Goal: Task Accomplishment & Management: Manage account settings

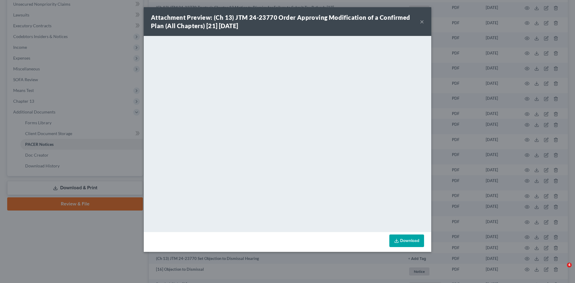
click at [422, 20] on button "×" at bounding box center [422, 21] width 4 height 7
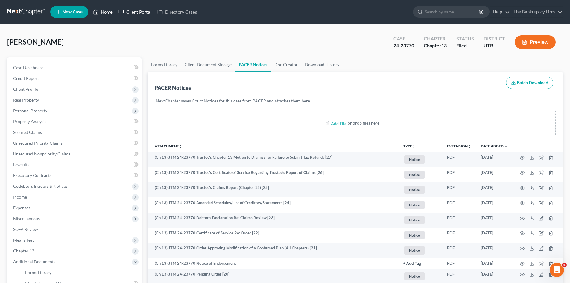
drag, startPoint x: 102, startPoint y: 14, endPoint x: 130, endPoint y: 14, distance: 28.7
click at [102, 14] on link "Home" at bounding box center [102, 12] width 25 height 11
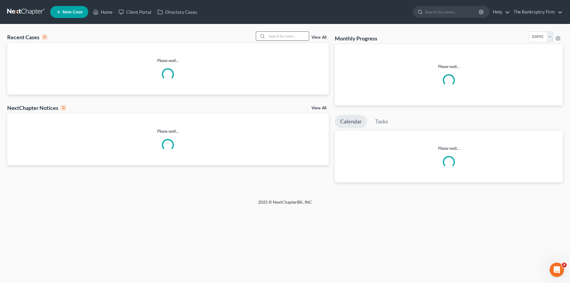
click at [281, 35] on input "search" at bounding box center [288, 36] width 42 height 9
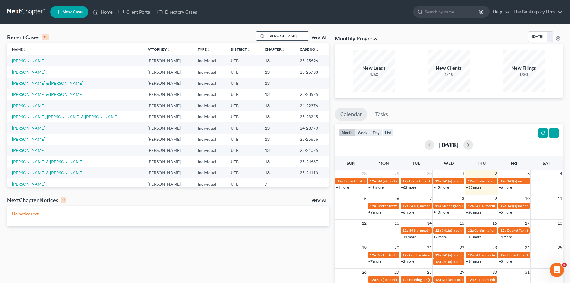
type input "[PERSON_NAME]"
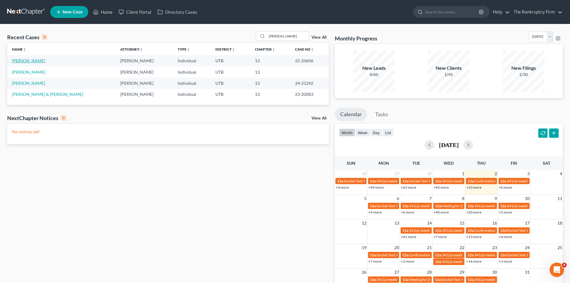
click at [29, 60] on link "[PERSON_NAME]" at bounding box center [28, 60] width 33 height 5
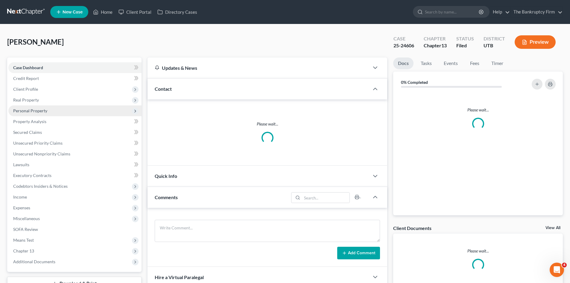
click at [19, 110] on span "Personal Property" at bounding box center [30, 110] width 34 height 5
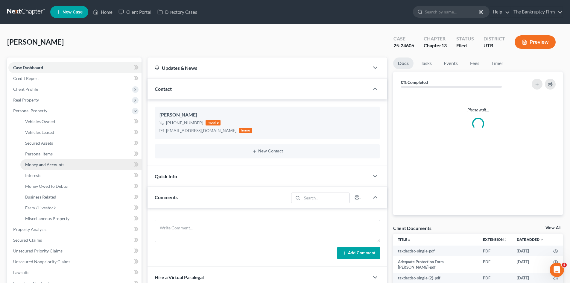
click at [49, 164] on span "Money and Accounts" at bounding box center [44, 164] width 39 height 5
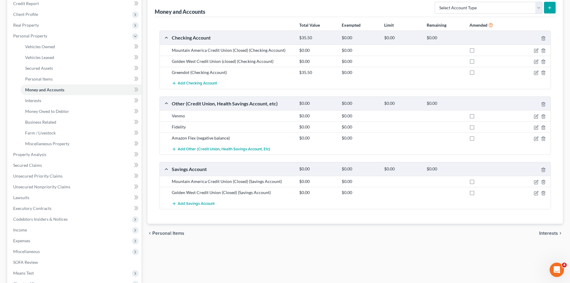
scroll to position [90, 0]
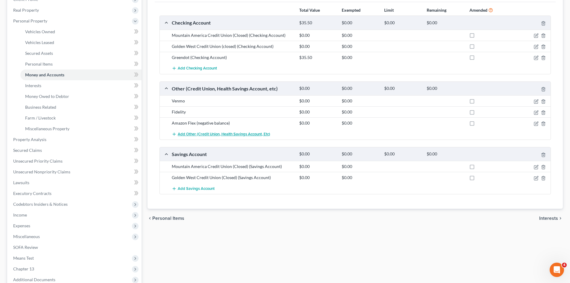
click at [174, 134] on icon "button" at bounding box center [174, 134] width 5 height 5
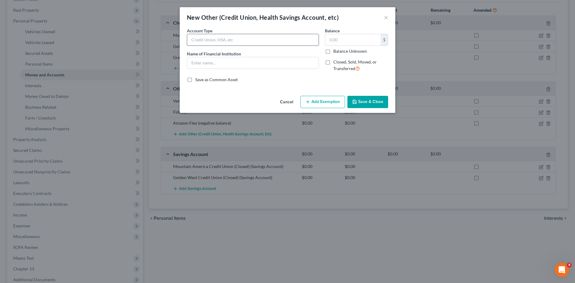
click at [206, 39] on input "text" at bounding box center [252, 39] width 131 height 11
type input "a"
type input "Amazon Vault"
click at [364, 103] on button "Save & Close" at bounding box center [367, 102] width 41 height 13
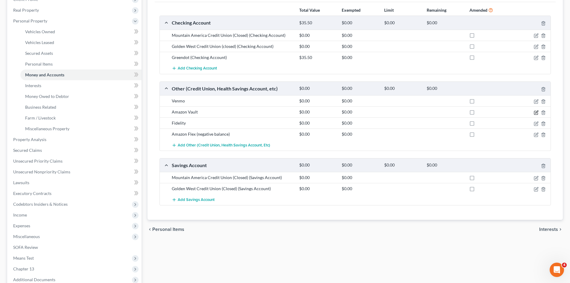
click at [537, 113] on icon "button" at bounding box center [536, 112] width 5 height 5
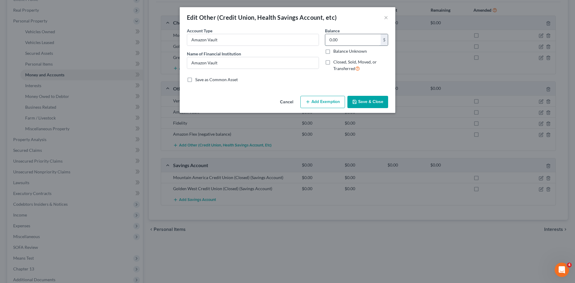
click at [338, 41] on input "0.00" at bounding box center [352, 39] width 55 height 11
type input "5.00"
click at [372, 99] on button "Save & Close" at bounding box center [367, 102] width 41 height 13
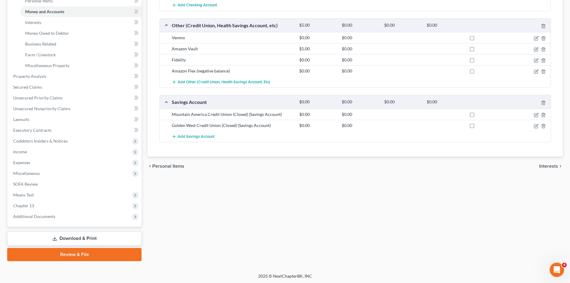
scroll to position [154, 0]
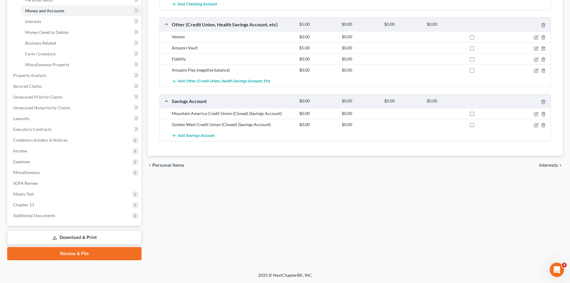
click at [56, 236] on icon at bounding box center [54, 237] width 5 height 5
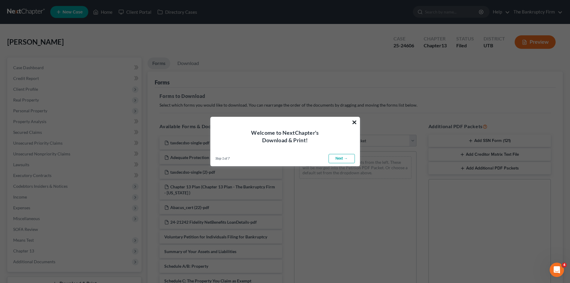
click at [356, 122] on button "×" at bounding box center [355, 122] width 6 height 10
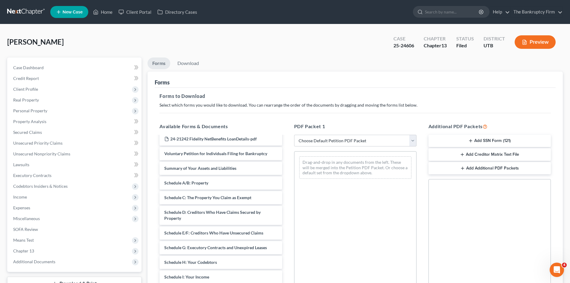
scroll to position [60, 0]
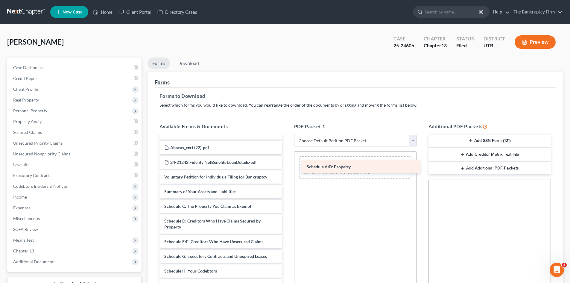
drag, startPoint x: 195, startPoint y: 206, endPoint x: 337, endPoint y: 167, distance: 147.8
click at [287, 167] on div "Schedule A/B: Property taxdecdso-single-pdf Adequate Protection Form [PERSON_NA…" at bounding box center [221, 248] width 132 height 345
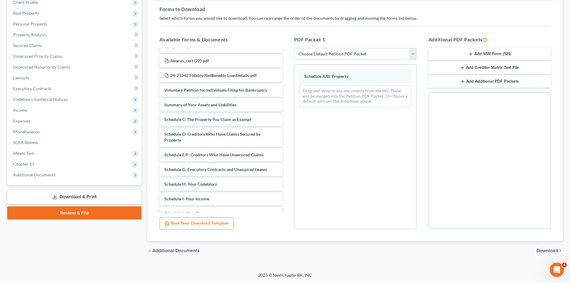
click at [547, 250] on span "Download" at bounding box center [548, 250] width 22 height 5
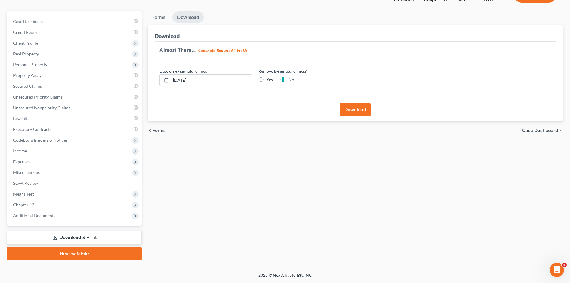
click at [357, 108] on button "Download" at bounding box center [355, 109] width 31 height 13
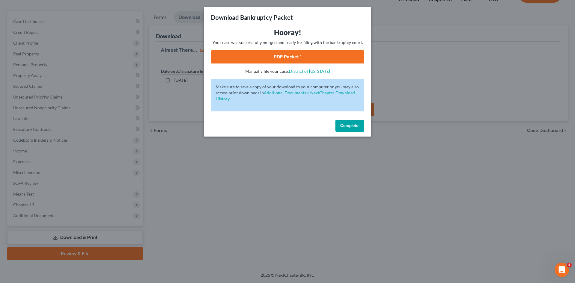
click at [297, 54] on link "PDF Packet 1" at bounding box center [287, 56] width 153 height 13
click at [342, 124] on span "Complete!" at bounding box center [349, 125] width 19 height 5
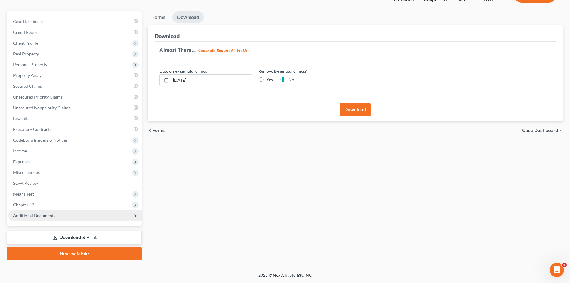
click at [30, 216] on span "Additional Documents" at bounding box center [34, 215] width 42 height 5
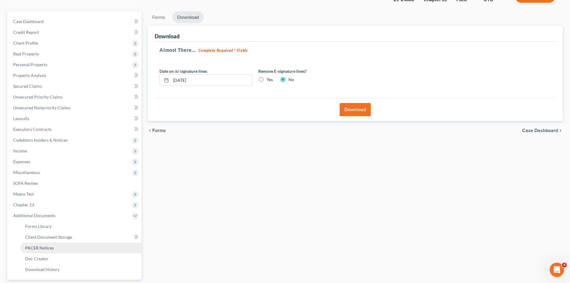
drag, startPoint x: 30, startPoint y: 248, endPoint x: 65, endPoint y: 244, distance: 35.3
click at [30, 248] on span "PACER Notices" at bounding box center [39, 247] width 29 height 5
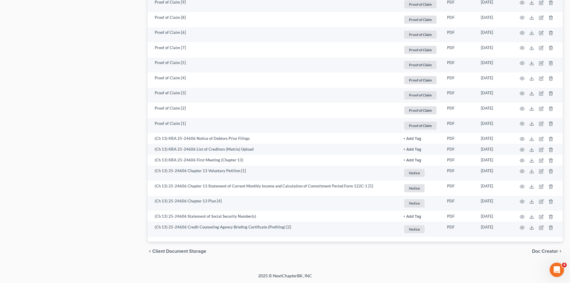
scroll to position [480, 0]
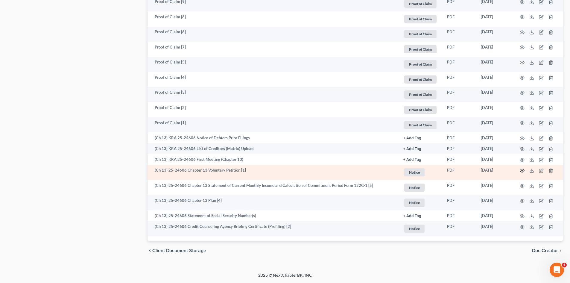
click at [521, 170] on icon "button" at bounding box center [522, 170] width 5 height 5
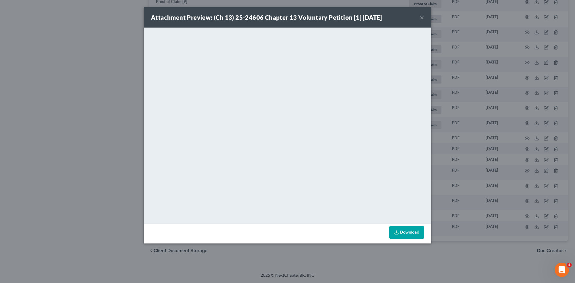
click at [422, 19] on button "×" at bounding box center [422, 17] width 4 height 7
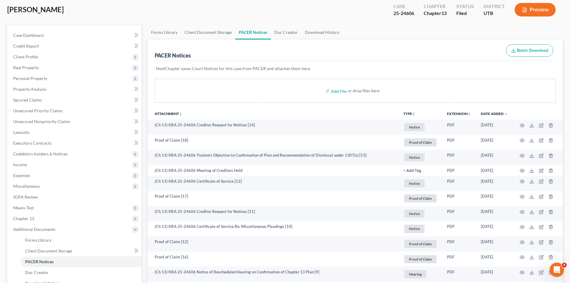
scroll to position [0, 0]
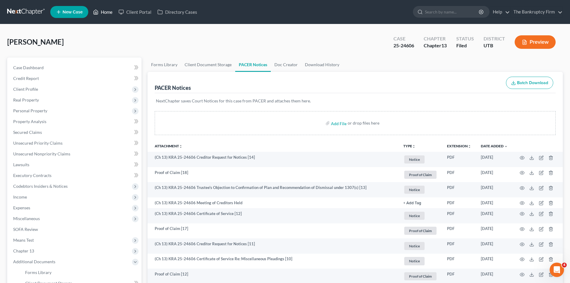
click at [106, 12] on link "Home" at bounding box center [102, 12] width 25 height 11
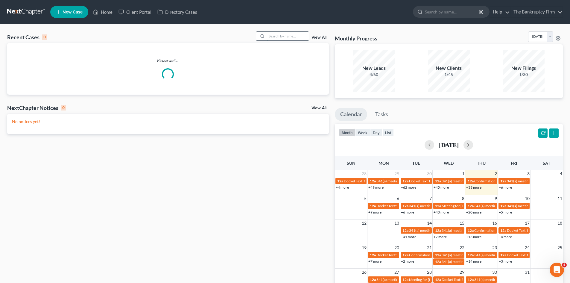
click at [282, 36] on input "search" at bounding box center [288, 36] width 42 height 9
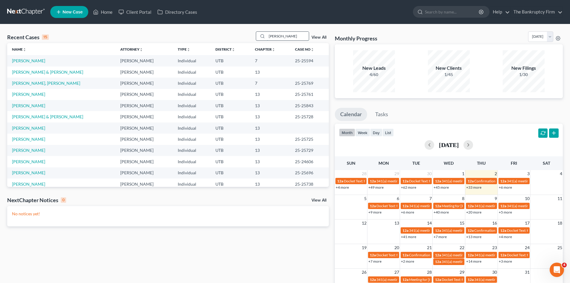
type input "[PERSON_NAME]"
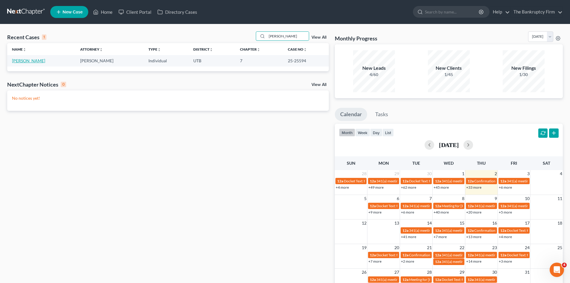
click at [27, 62] on link "[PERSON_NAME]" at bounding box center [28, 60] width 33 height 5
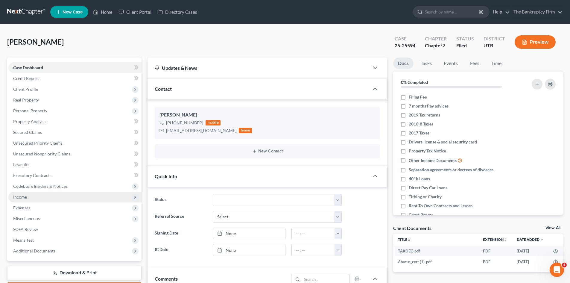
click at [20, 199] on span "Income" at bounding box center [20, 196] width 14 height 5
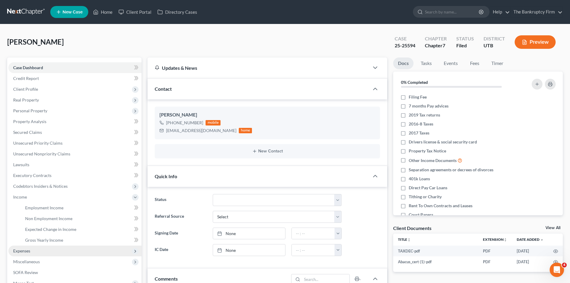
click at [17, 251] on span "Expenses" at bounding box center [21, 250] width 17 height 5
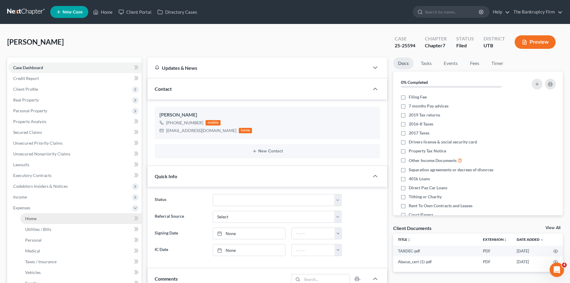
click at [29, 220] on span "Home" at bounding box center [30, 218] width 11 height 5
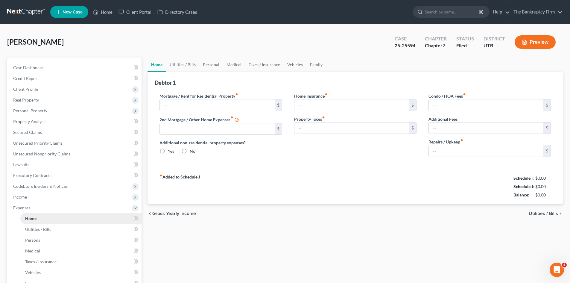
type input "1,490.00"
type input "0.00"
radio input "true"
type input "0.00"
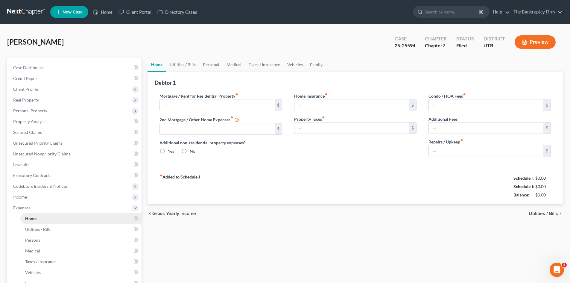
type input "0.00"
click at [108, 11] on link "Home" at bounding box center [102, 12] width 25 height 11
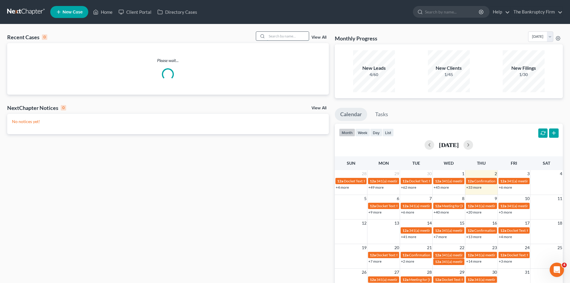
click at [285, 36] on input "search" at bounding box center [288, 36] width 42 height 9
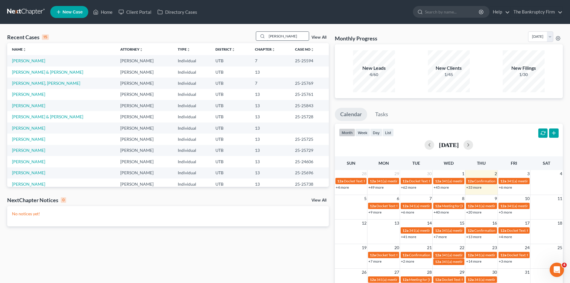
type input "[PERSON_NAME]"
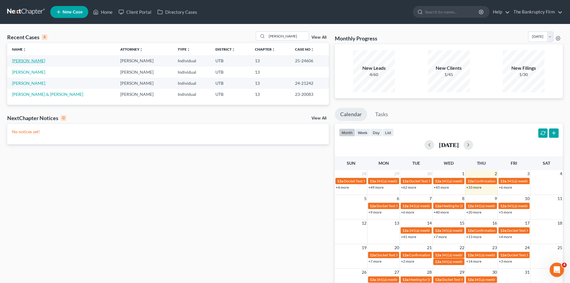
click at [23, 61] on link "[PERSON_NAME]" at bounding box center [28, 60] width 33 height 5
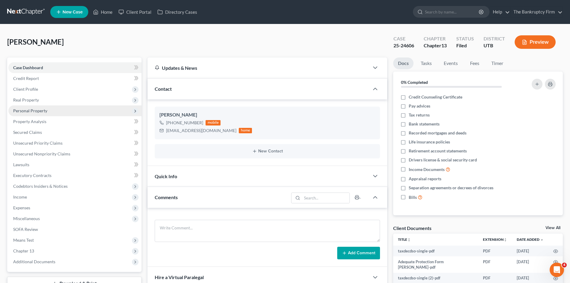
click at [32, 109] on span "Personal Property" at bounding box center [30, 110] width 34 height 5
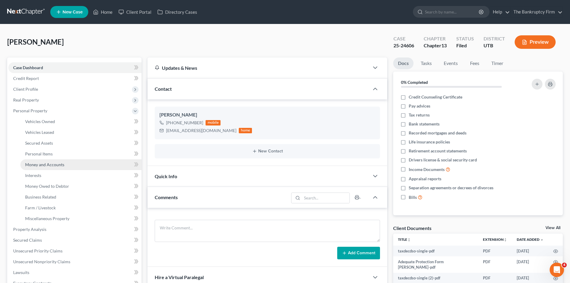
click at [52, 167] on span "Money and Accounts" at bounding box center [44, 164] width 39 height 5
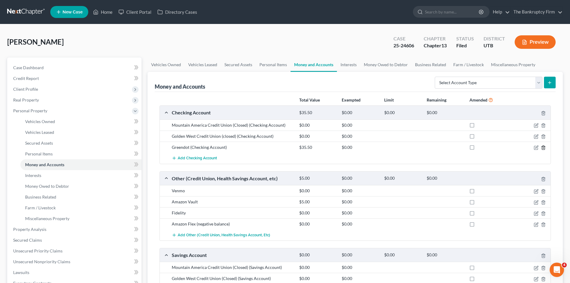
click at [544, 146] on polyline "button" at bounding box center [544, 146] width 4 height 0
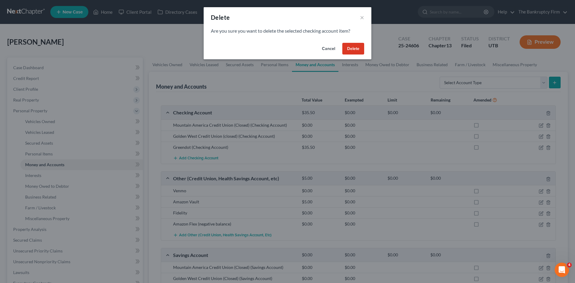
click at [350, 48] on button "Delete" at bounding box center [353, 49] width 22 height 12
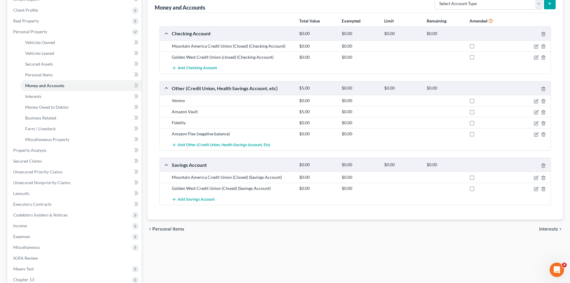
scroll to position [90, 0]
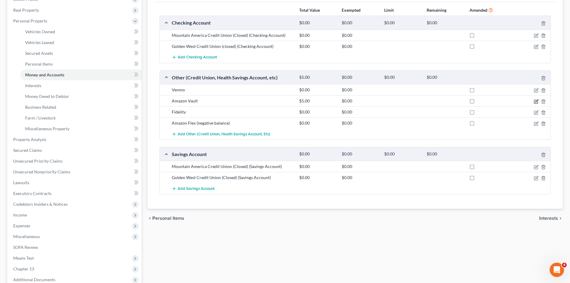
click at [537, 102] on icon "button" at bounding box center [536, 101] width 5 height 5
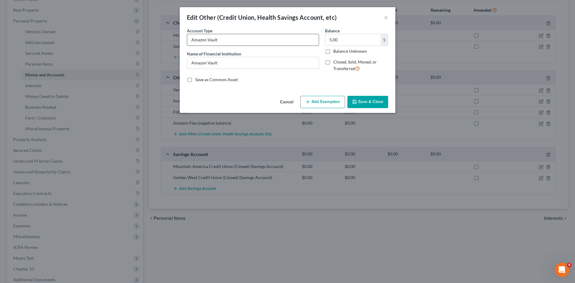
click at [233, 41] on input "Amazon Vault" at bounding box center [252, 39] width 131 height 11
type input "Amazon Vault- Green Dot"
click at [371, 97] on button "Save & Close" at bounding box center [367, 102] width 41 height 13
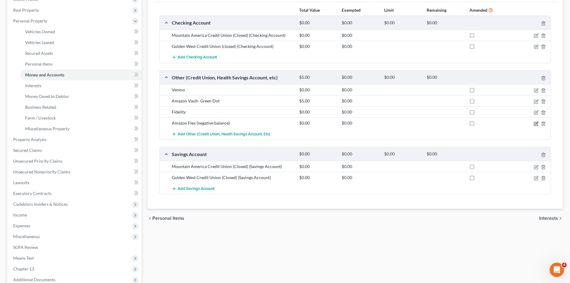
click at [535, 123] on icon "button" at bounding box center [536, 123] width 5 height 5
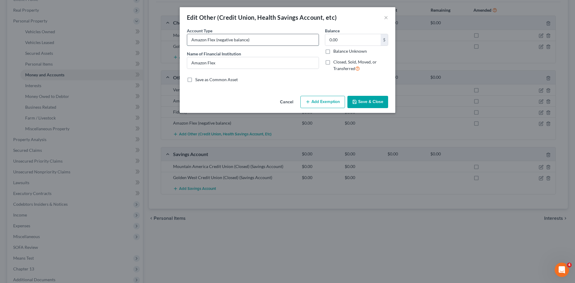
click at [259, 40] on input "Amazon Flex (negative balance)" at bounding box center [252, 39] width 131 height 11
click at [215, 40] on input "Amazon Flex (negative balance)" at bounding box center [252, 39] width 131 height 11
type input "Amazon Flex- Green Dot (negative balance)"
click at [224, 63] on input "Amazon Flex" at bounding box center [252, 62] width 131 height 11
type input "Amazon Flex- Green Dot"
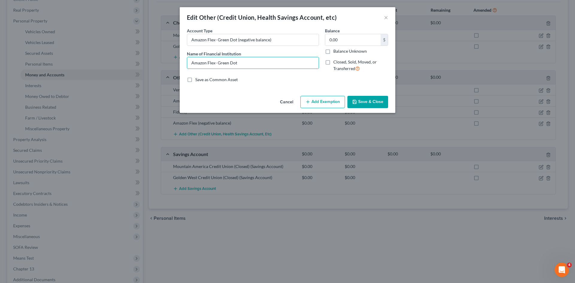
click at [376, 103] on button "Save & Close" at bounding box center [367, 102] width 41 height 13
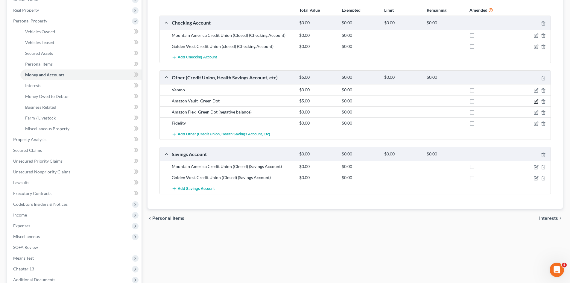
click at [535, 101] on icon "button" at bounding box center [536, 101] width 5 height 5
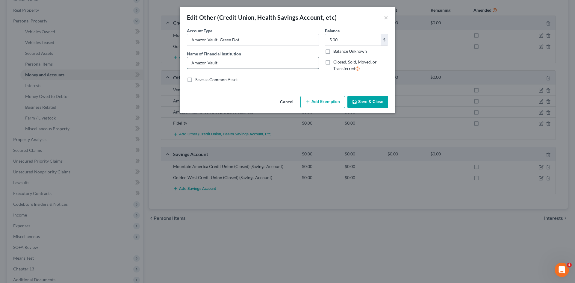
click at [223, 63] on input "Amazon Vault" at bounding box center [252, 62] width 131 height 11
type input "Amazon Vault- Green Dot"
click at [364, 104] on button "Save & Close" at bounding box center [367, 102] width 41 height 13
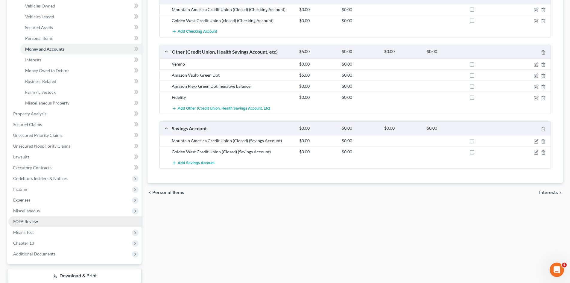
scroll to position [154, 0]
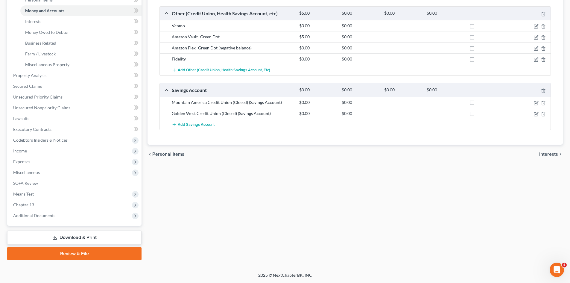
click at [60, 238] on link "Download & Print" at bounding box center [74, 237] width 134 height 14
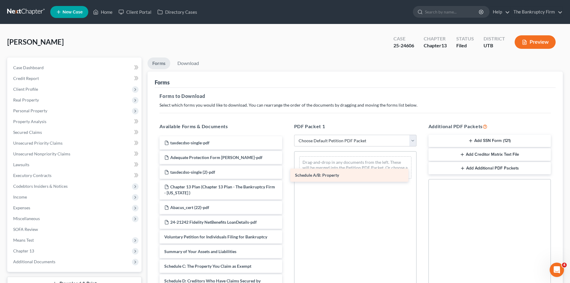
drag, startPoint x: 192, startPoint y: 262, endPoint x: 327, endPoint y: 164, distance: 167.1
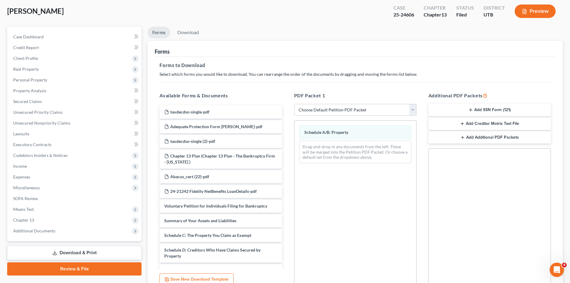
scroll to position [87, 0]
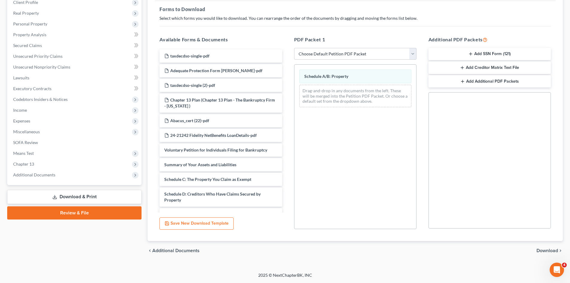
click at [546, 247] on div "chevron_left Additional Documents Download chevron_right" at bounding box center [355, 250] width 415 height 19
click at [544, 251] on span "Download" at bounding box center [548, 250] width 22 height 5
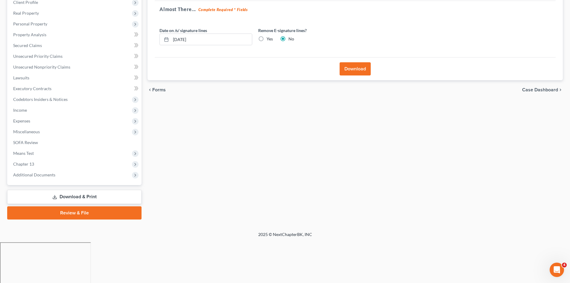
scroll to position [46, 0]
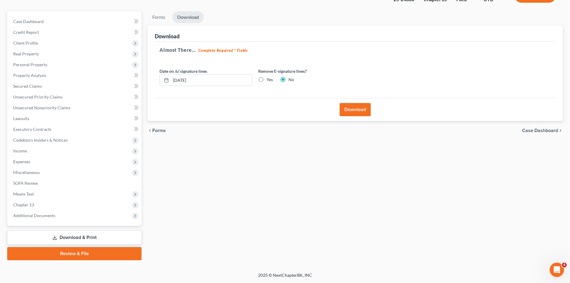
click at [353, 110] on button "Download" at bounding box center [355, 109] width 31 height 13
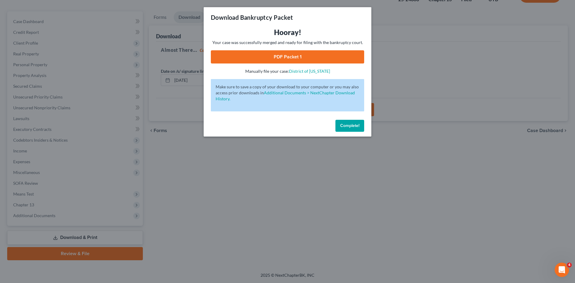
click at [289, 55] on link "PDF Packet 1" at bounding box center [287, 56] width 153 height 13
click at [299, 54] on link "PDF Packet 1" at bounding box center [287, 56] width 153 height 13
drag, startPoint x: 354, startPoint y: 128, endPoint x: 328, endPoint y: 118, distance: 28.2
click at [354, 128] on button "Complete!" at bounding box center [349, 126] width 29 height 12
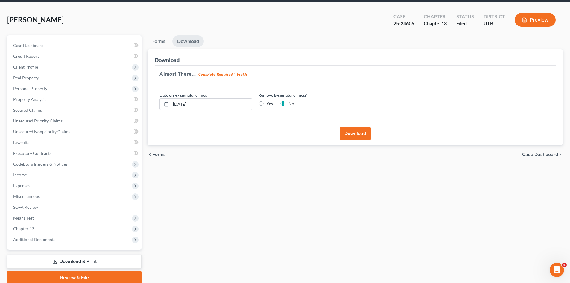
scroll to position [0, 0]
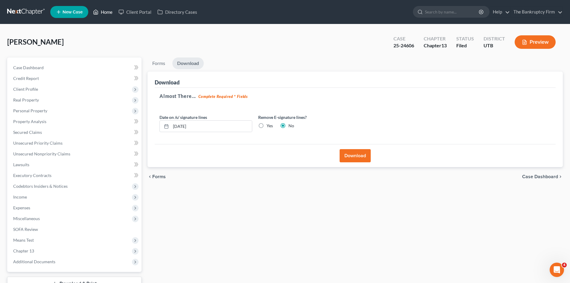
click at [110, 15] on link "Home" at bounding box center [102, 12] width 25 height 11
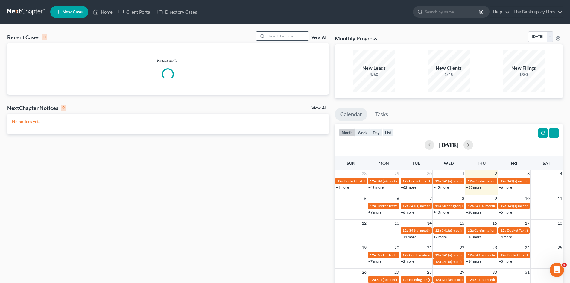
click at [272, 34] on input "search" at bounding box center [288, 36] width 42 height 9
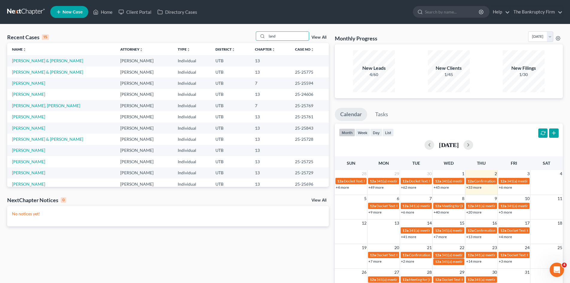
type input "land"
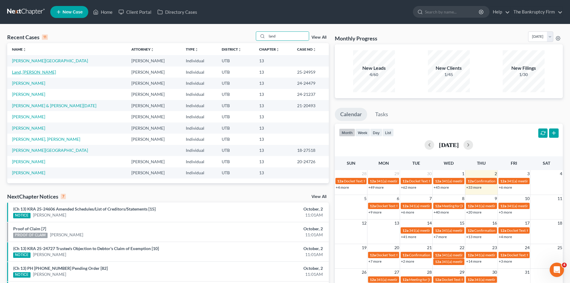
click at [17, 74] on link "Land, [PERSON_NAME]" at bounding box center [34, 71] width 44 height 5
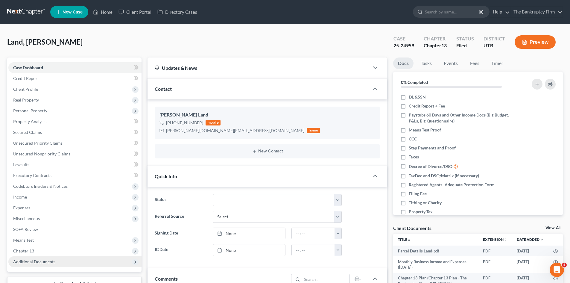
scroll to position [39, 0]
click at [28, 265] on span "Additional Documents" at bounding box center [74, 261] width 133 height 11
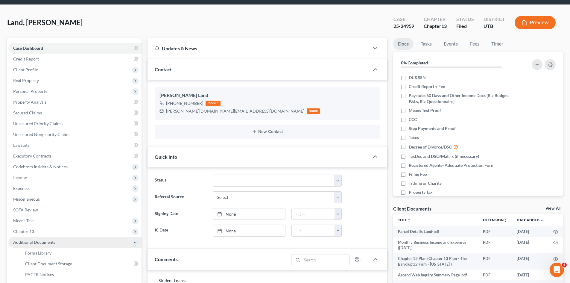
scroll to position [30, 0]
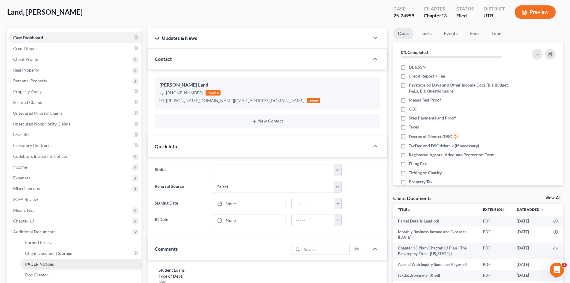
click at [34, 260] on link "PACER Notices" at bounding box center [80, 264] width 121 height 11
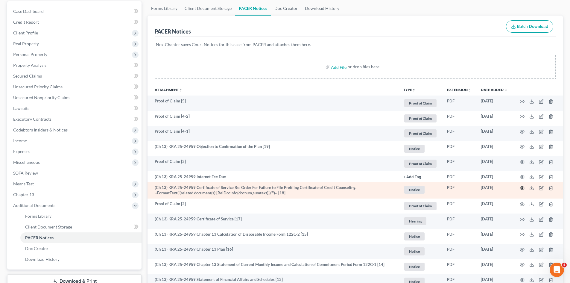
scroll to position [60, 0]
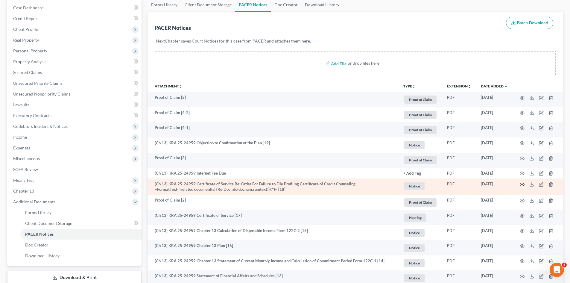
click at [522, 185] on circle "button" at bounding box center [522, 184] width 1 height 1
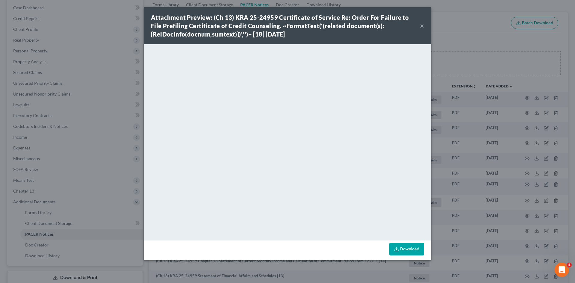
click at [422, 25] on button "×" at bounding box center [422, 25] width 4 height 7
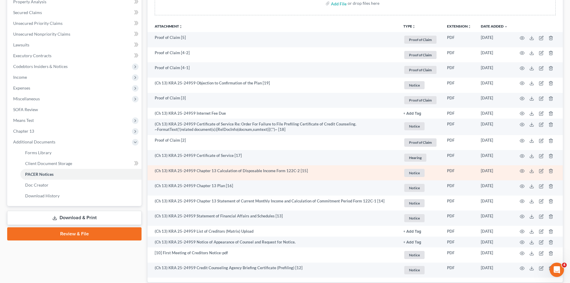
scroll to position [150, 0]
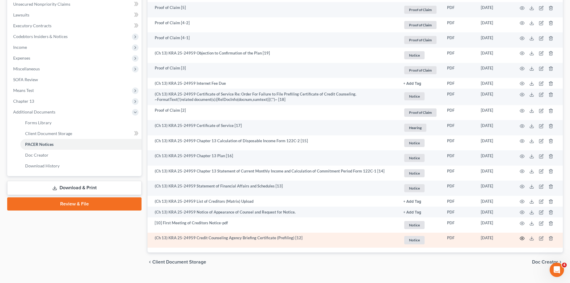
click at [520, 237] on icon "button" at bounding box center [522, 238] width 5 height 5
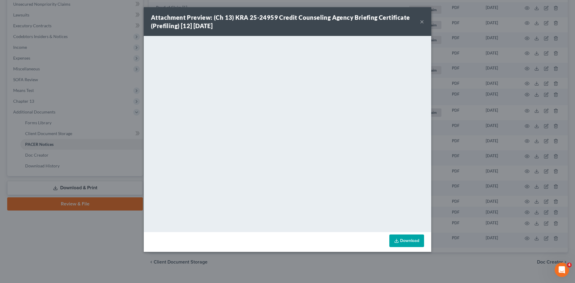
click at [421, 21] on button "×" at bounding box center [422, 21] width 4 height 7
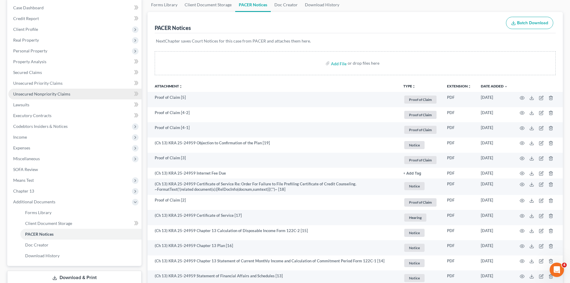
scroll to position [0, 0]
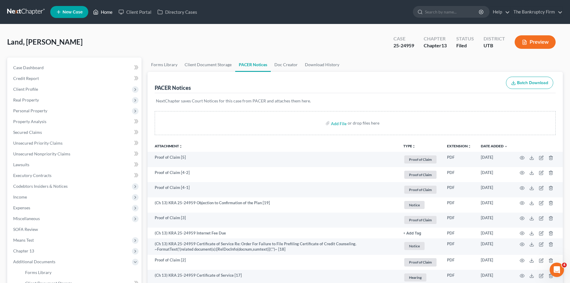
click at [104, 13] on link "Home" at bounding box center [102, 12] width 25 height 11
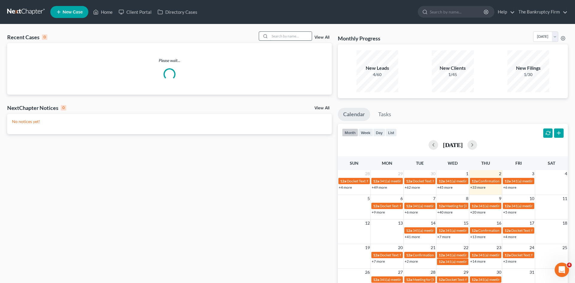
click at [275, 36] on input "search" at bounding box center [291, 36] width 42 height 9
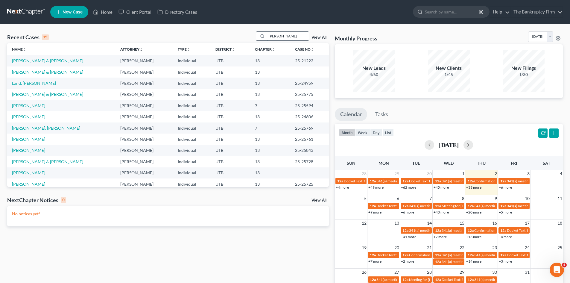
type input "[PERSON_NAME]"
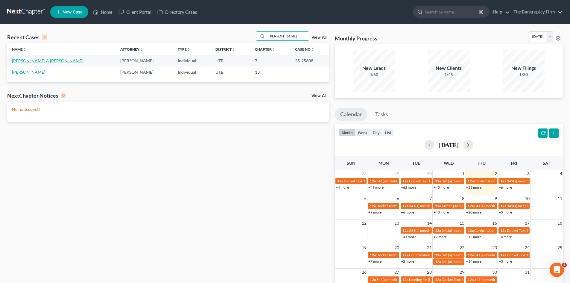
click at [31, 60] on link "[PERSON_NAME] & [PERSON_NAME]" at bounding box center [47, 60] width 71 height 5
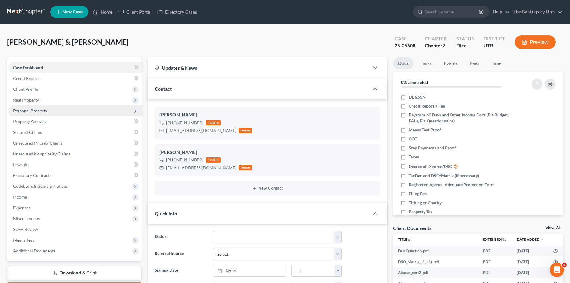
scroll to position [47, 0]
click at [34, 109] on span "Personal Property" at bounding box center [30, 110] width 34 height 5
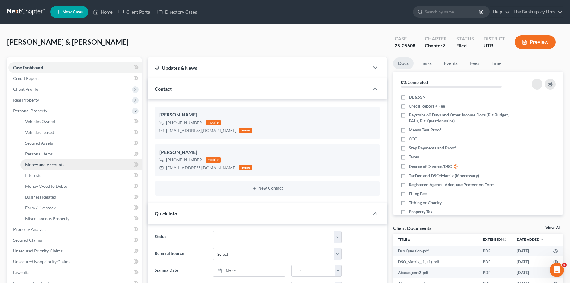
click at [54, 162] on span "Money and Accounts" at bounding box center [44, 164] width 39 height 5
